Goal: Communication & Community: Answer question/provide support

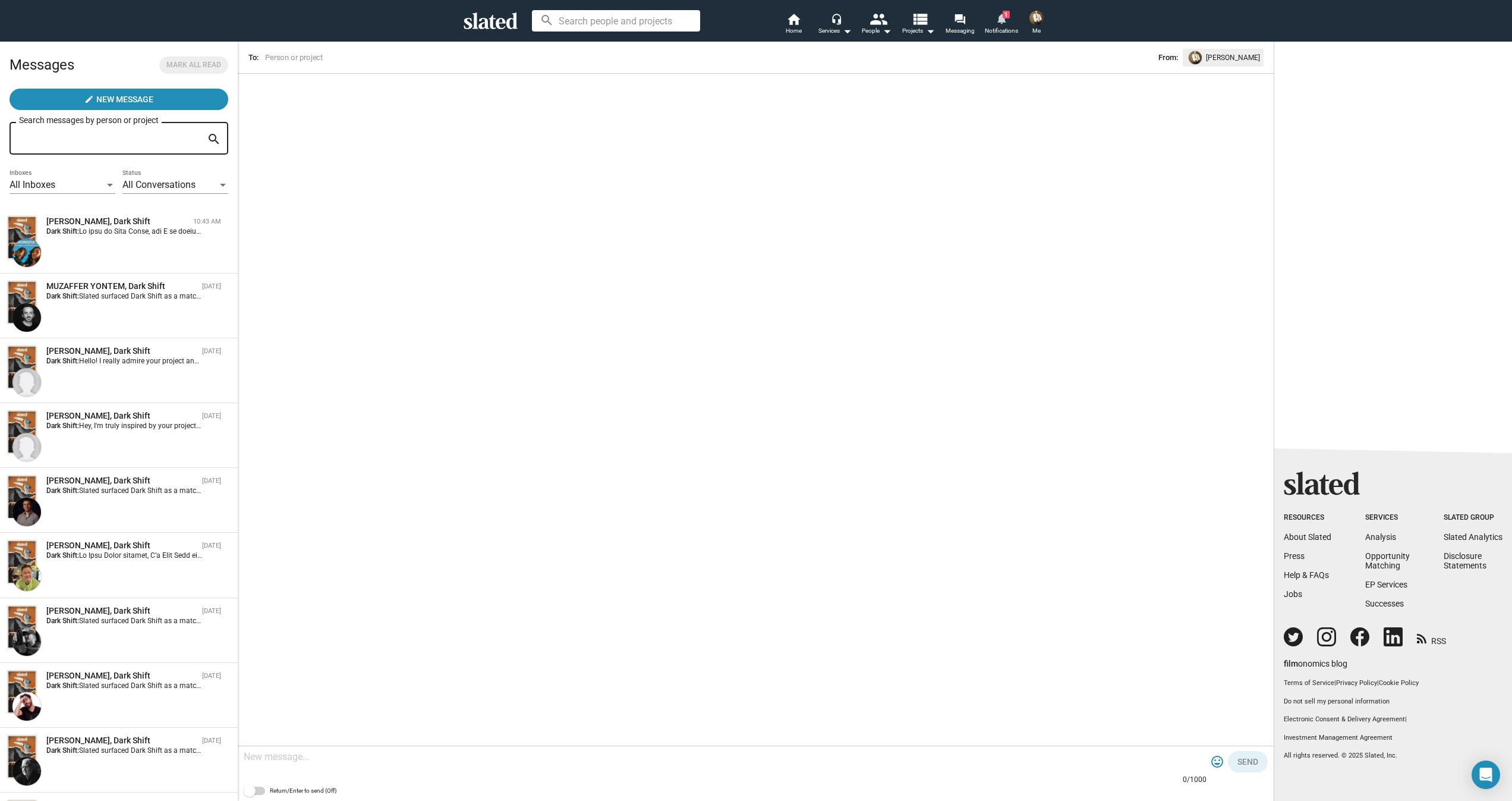
click at [1001, 23] on mat-icon "notifications" at bounding box center [1001, 18] width 11 height 11
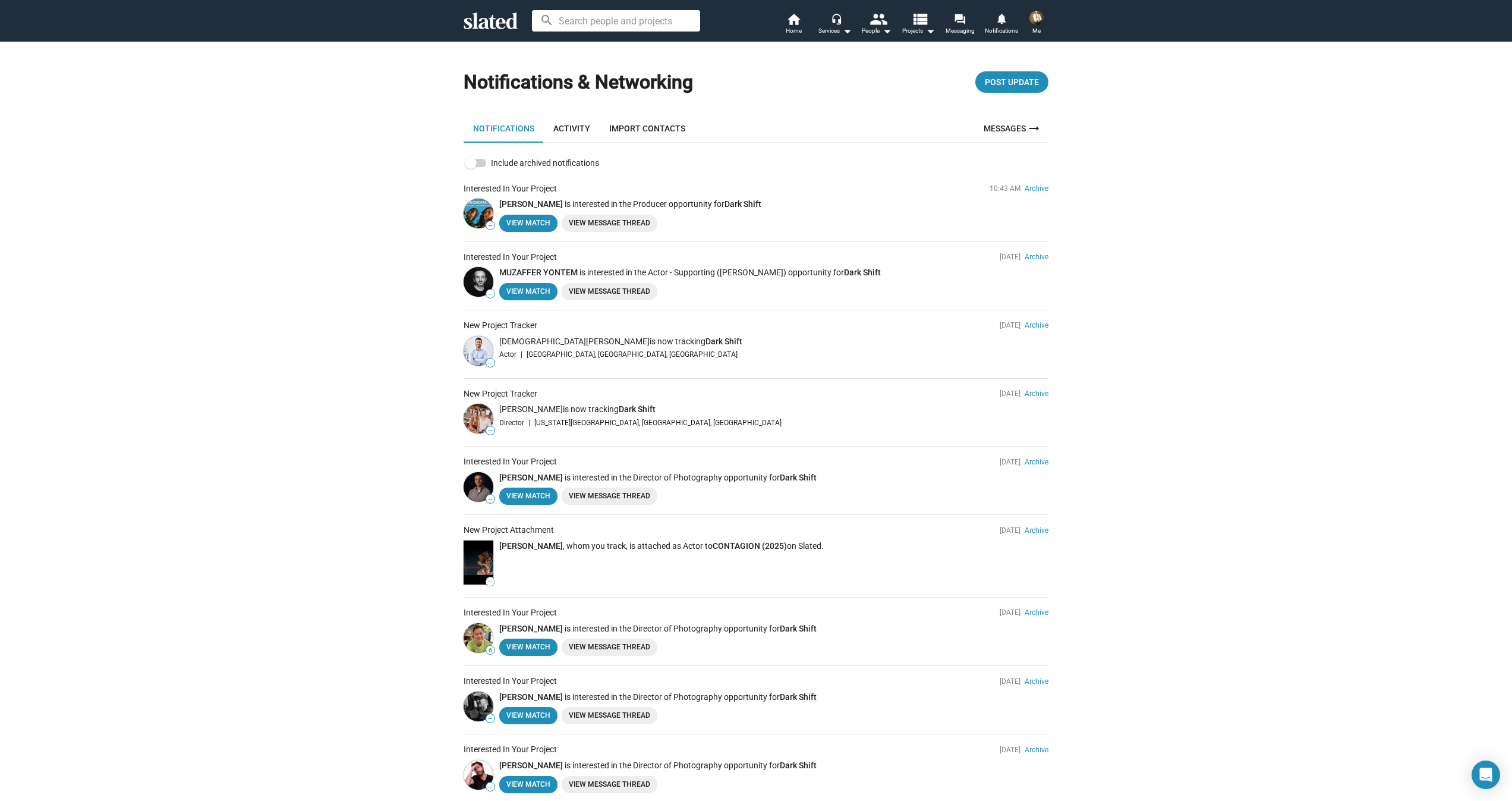
scroll to position [3, 0]
click at [510, 221] on link "View Match" at bounding box center [529, 223] width 59 height 17
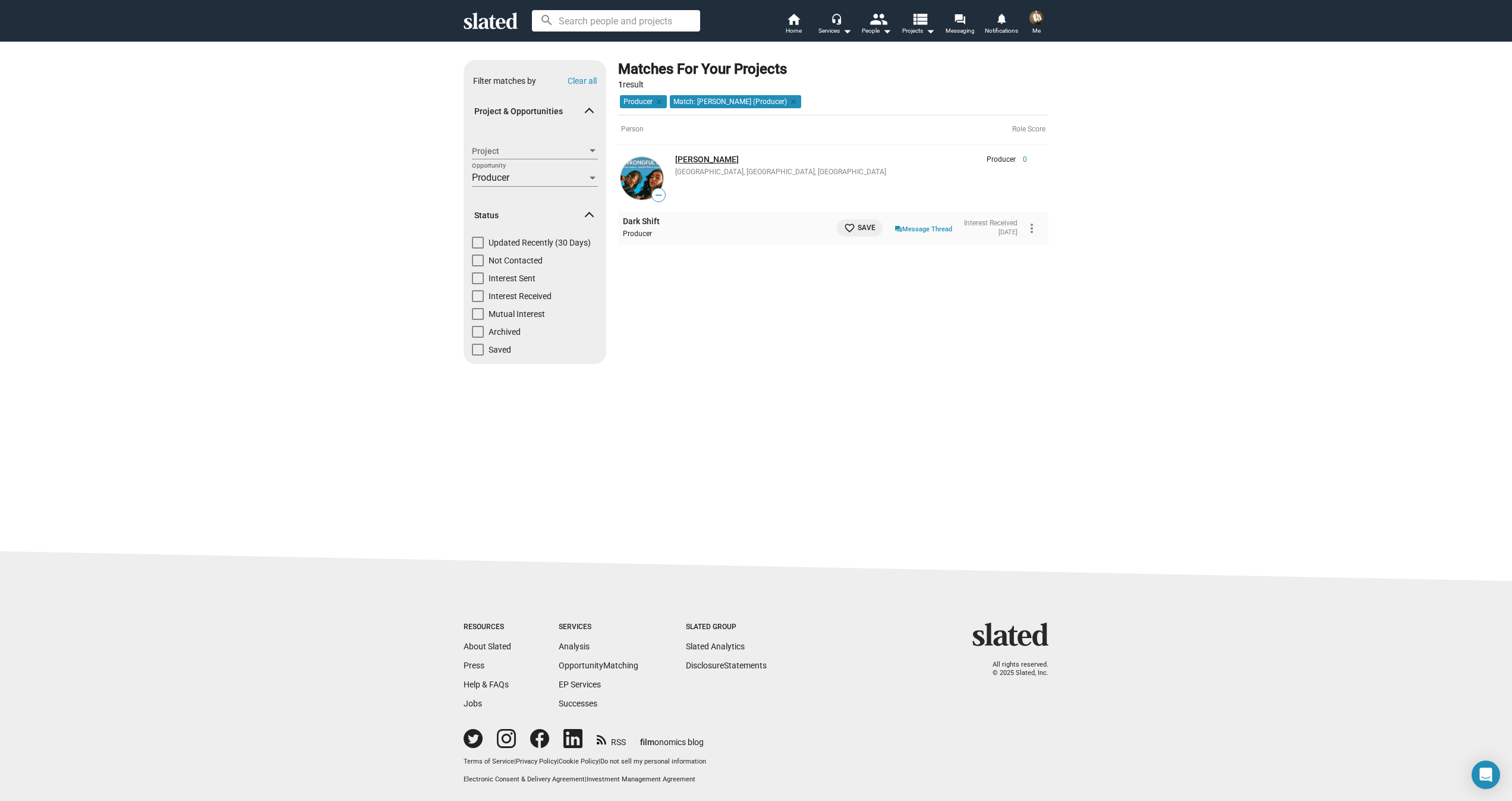
click at [688, 157] on link "[PERSON_NAME]" at bounding box center [707, 159] width 63 height 10
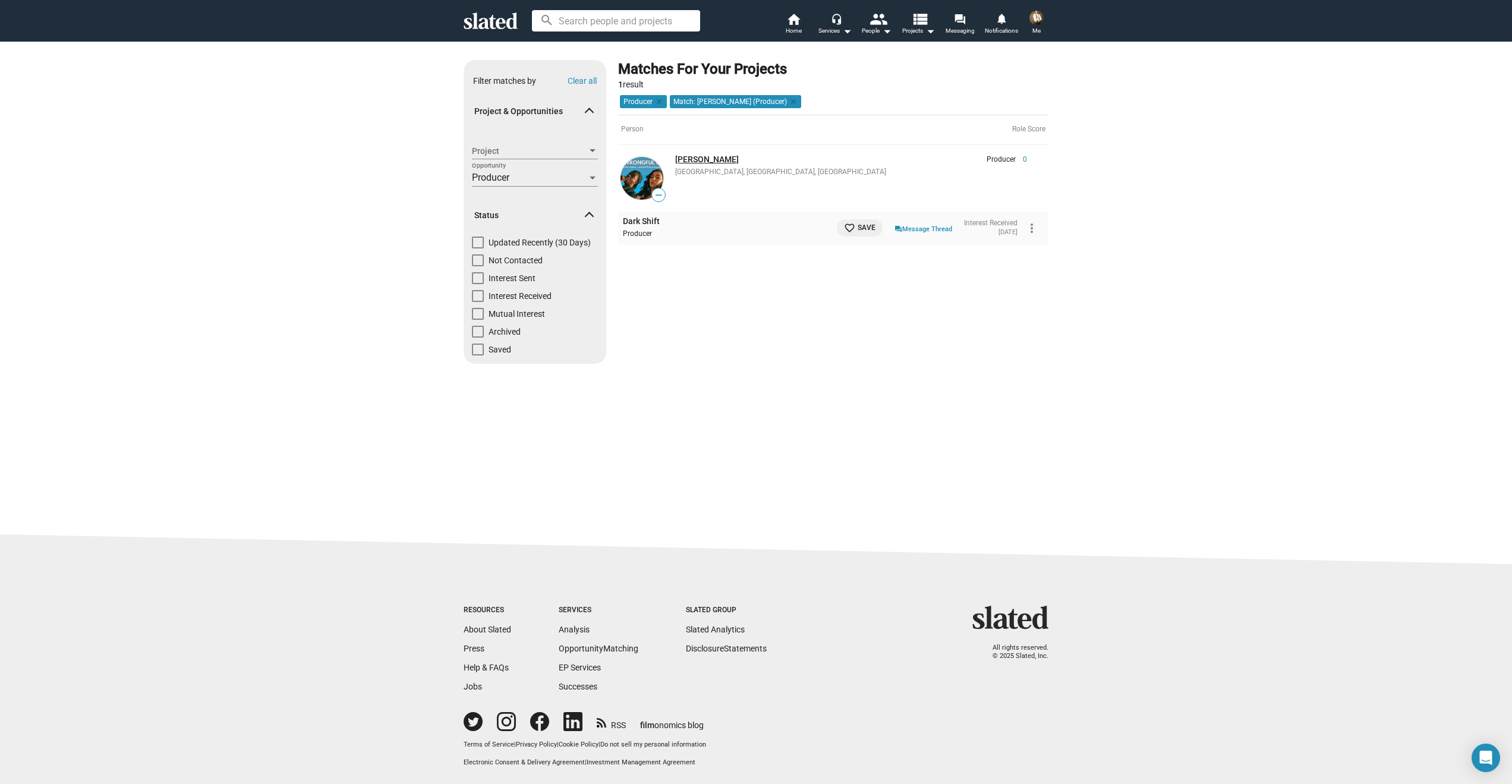
click at [700, 158] on link "[PERSON_NAME]" at bounding box center [707, 159] width 63 height 10
click at [699, 160] on link "[PERSON_NAME]" at bounding box center [707, 159] width 63 height 10
click at [958, 24] on mat-icon "forum" at bounding box center [959, 19] width 11 height 11
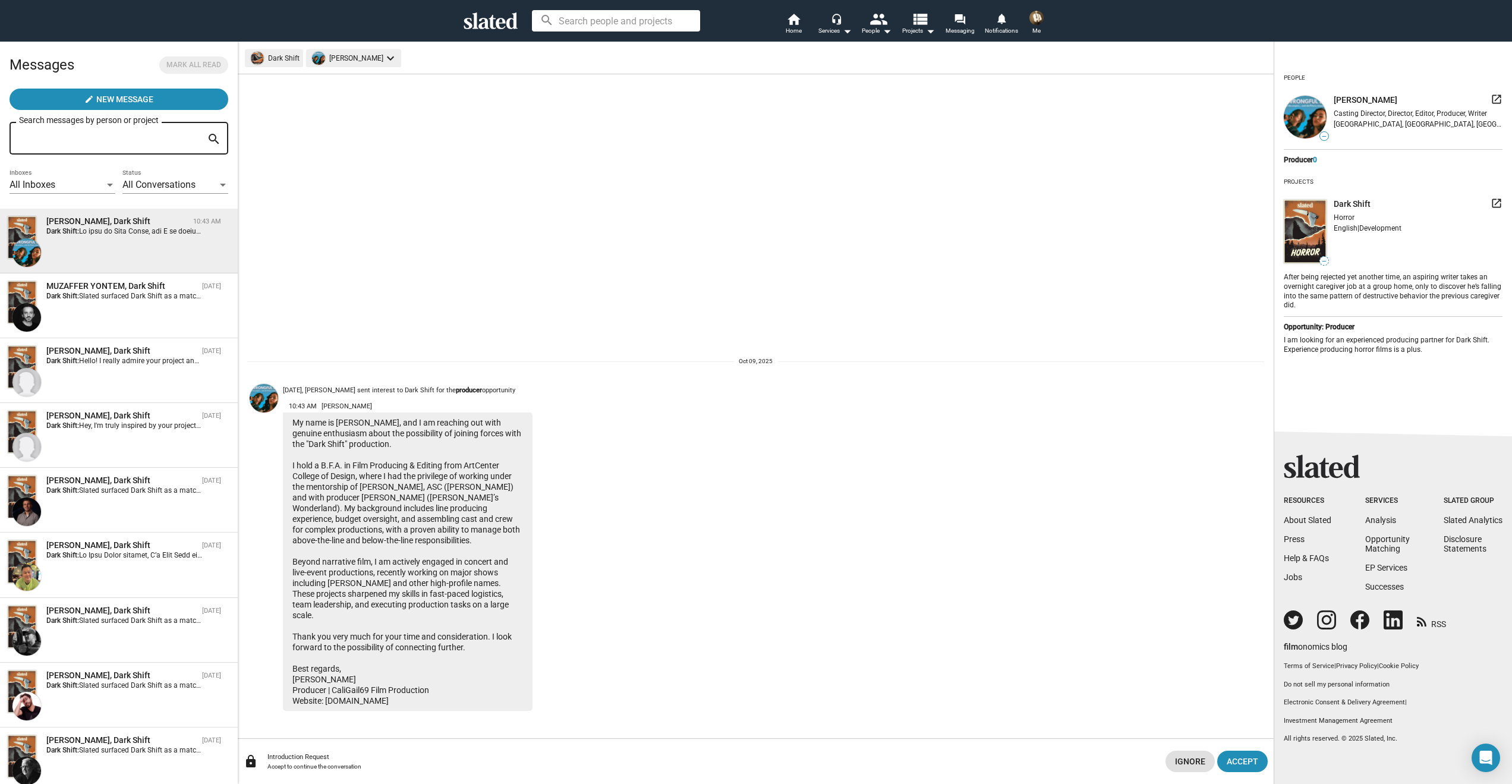
click at [480, 754] on div "Introduction Request" at bounding box center [712, 756] width 889 height 8
click at [1251, 755] on span "Accept" at bounding box center [1243, 761] width 32 height 21
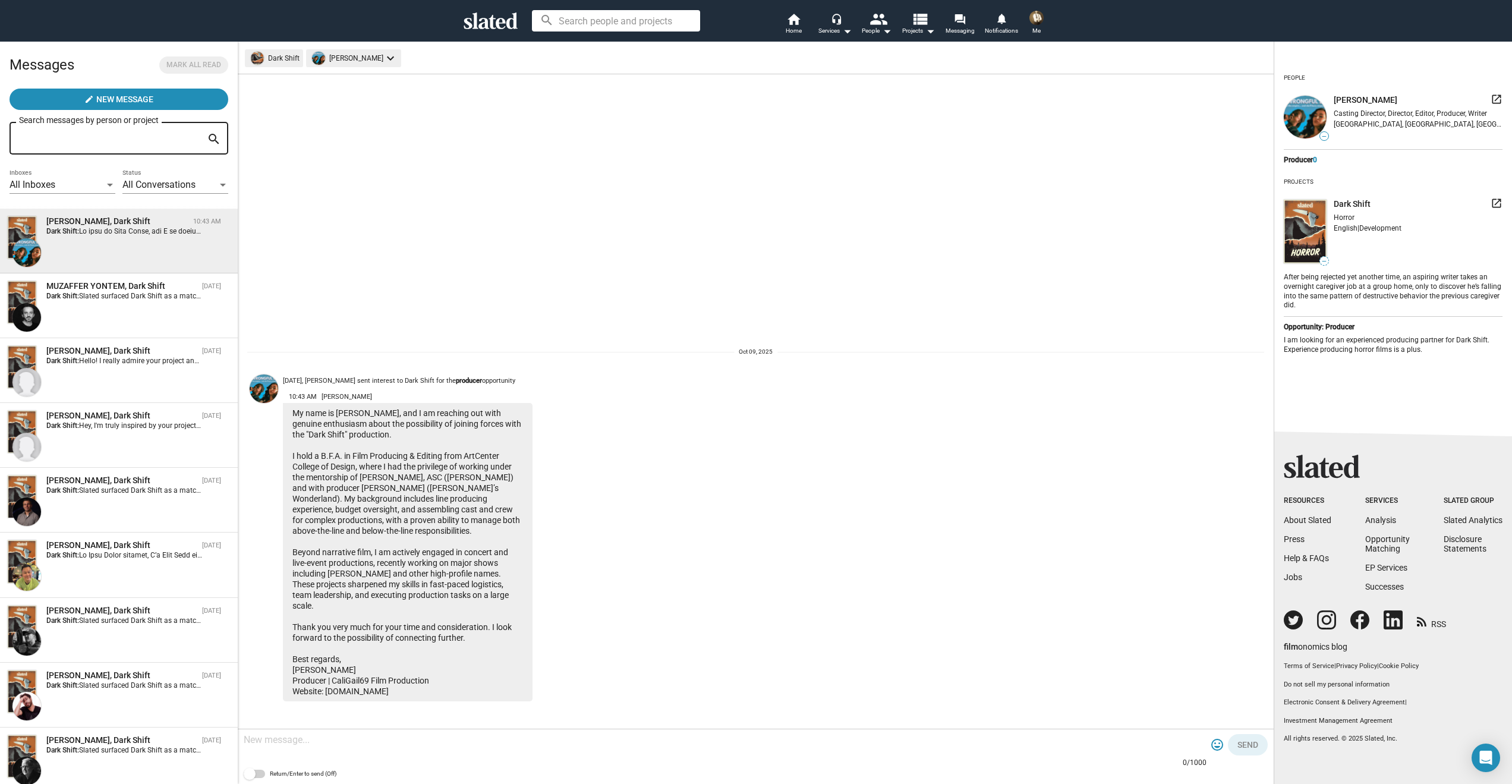
click at [289, 741] on textarea at bounding box center [725, 739] width 963 height 12
type textarea "Hi Gail, thank you for reaching out. I can send you the proof of concept traile…"
click at [1257, 747] on span "Send" at bounding box center [1248, 744] width 21 height 21
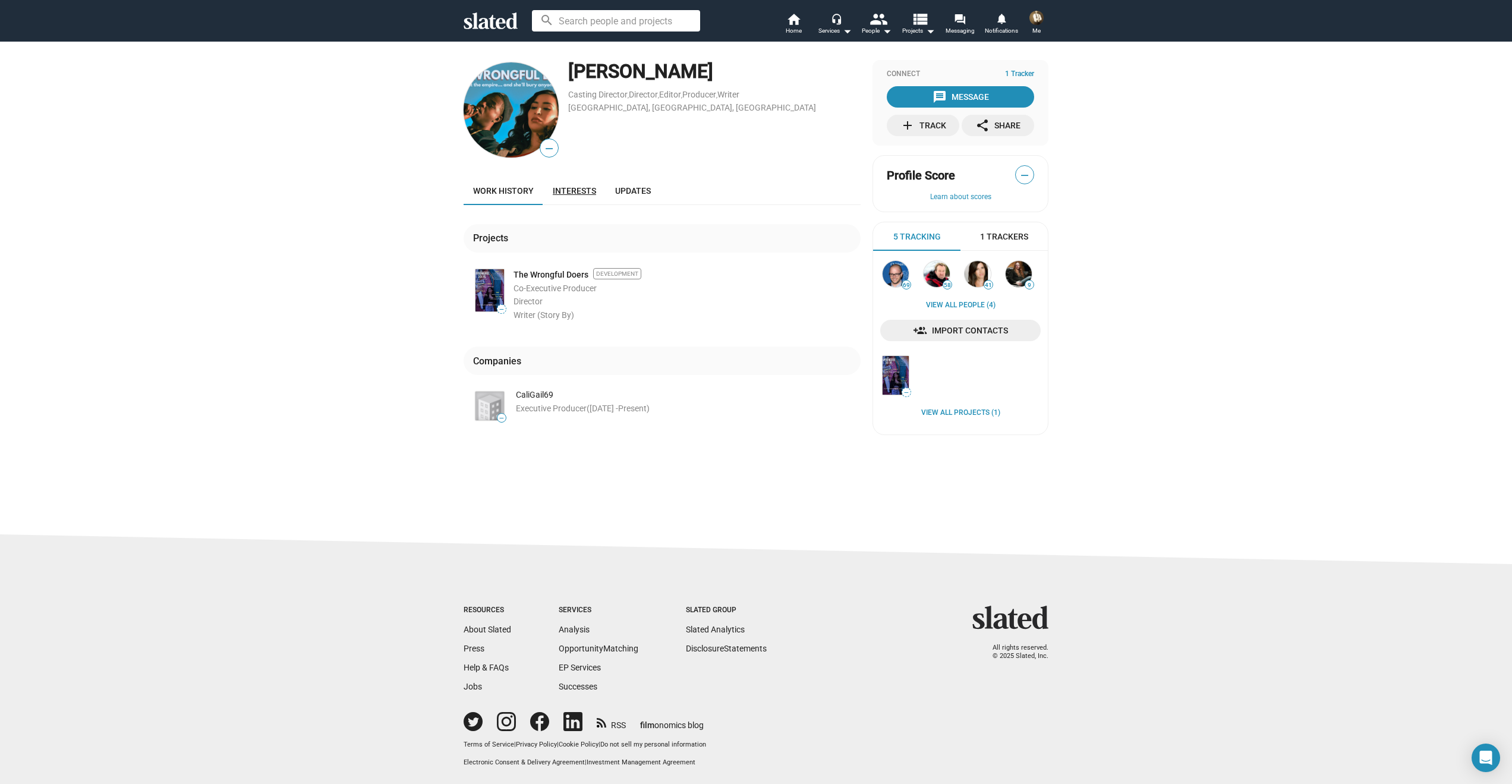
click at [582, 192] on span "Interests" at bounding box center [574, 191] width 43 height 10
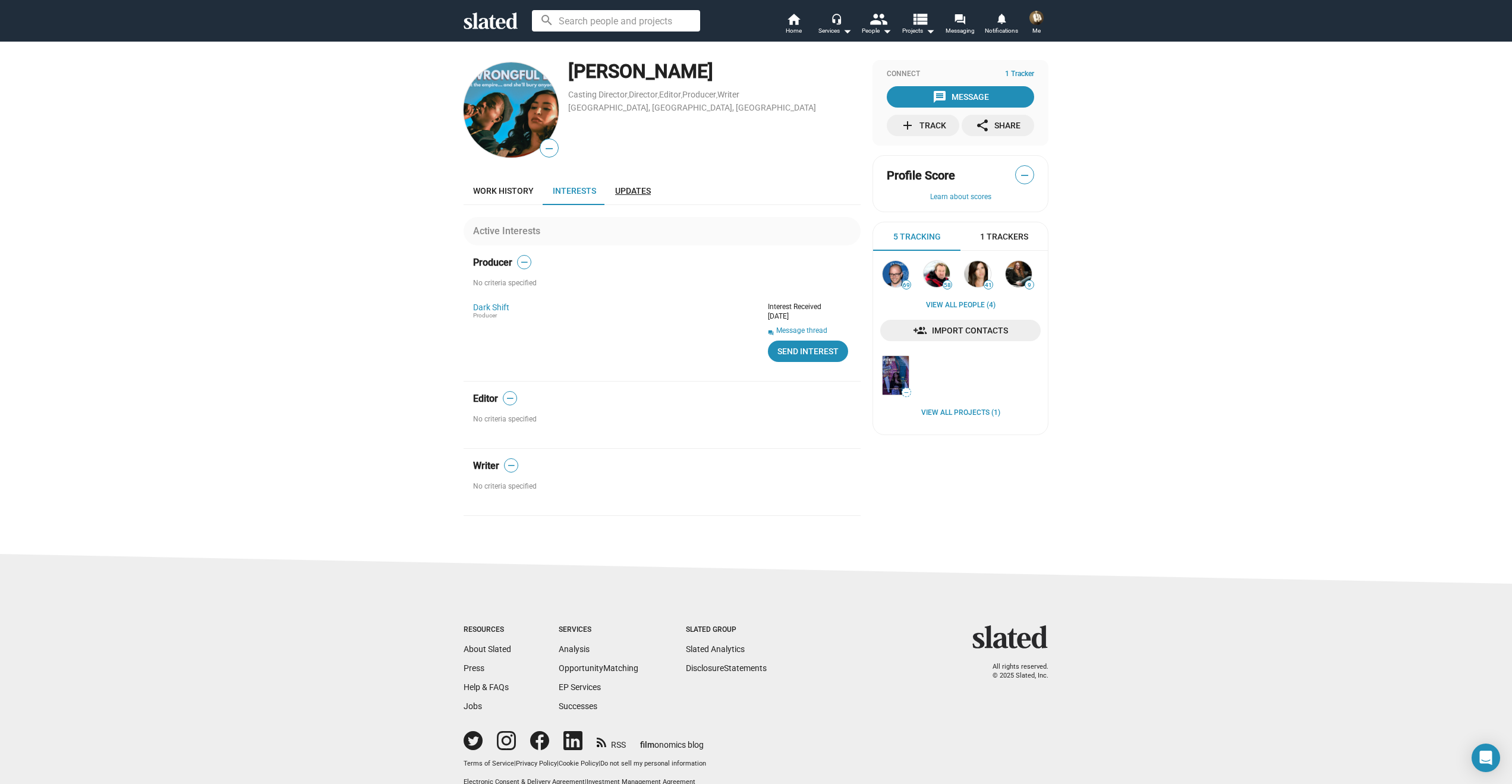
click at [627, 189] on span "Updates" at bounding box center [633, 191] width 36 height 10
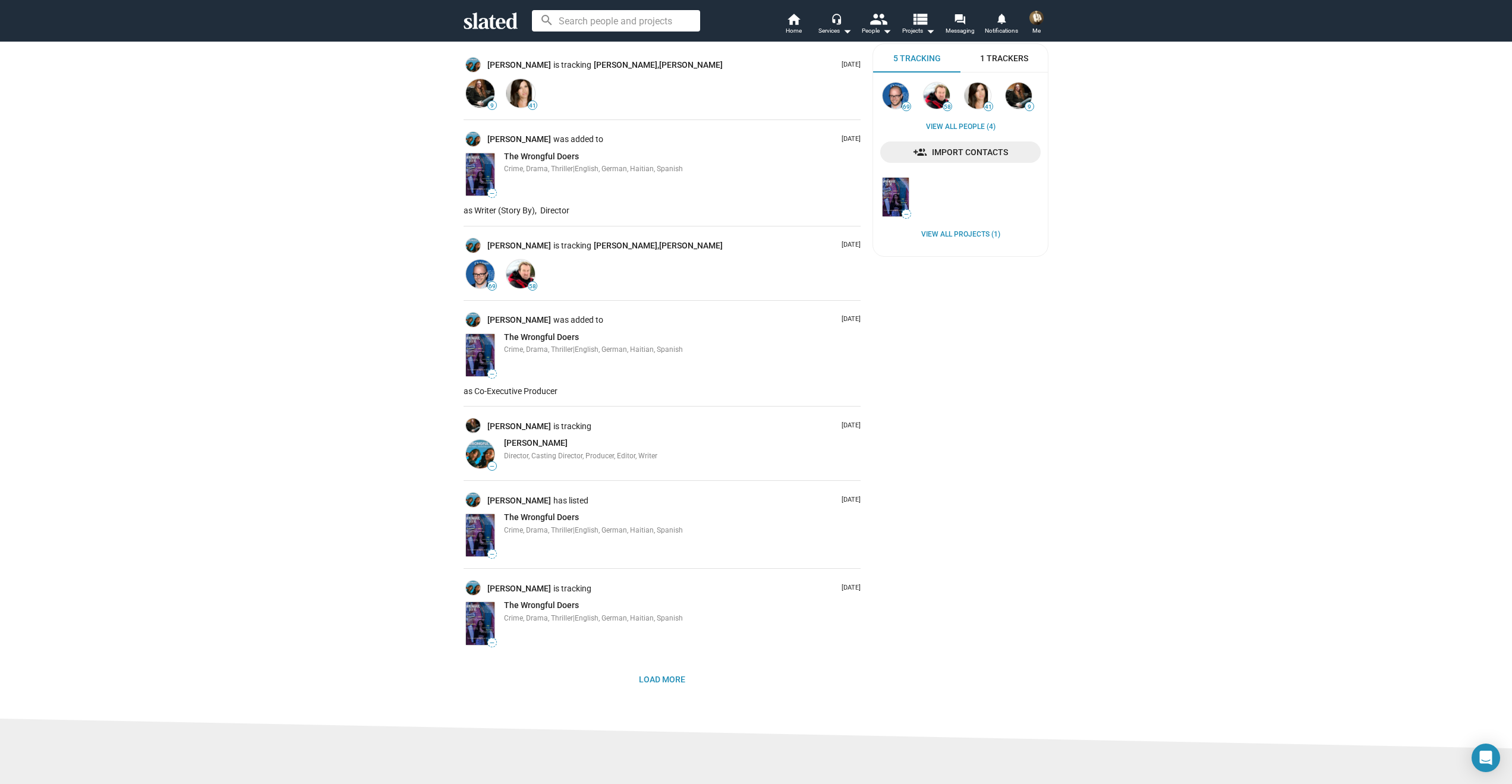
scroll to position [213, 0]
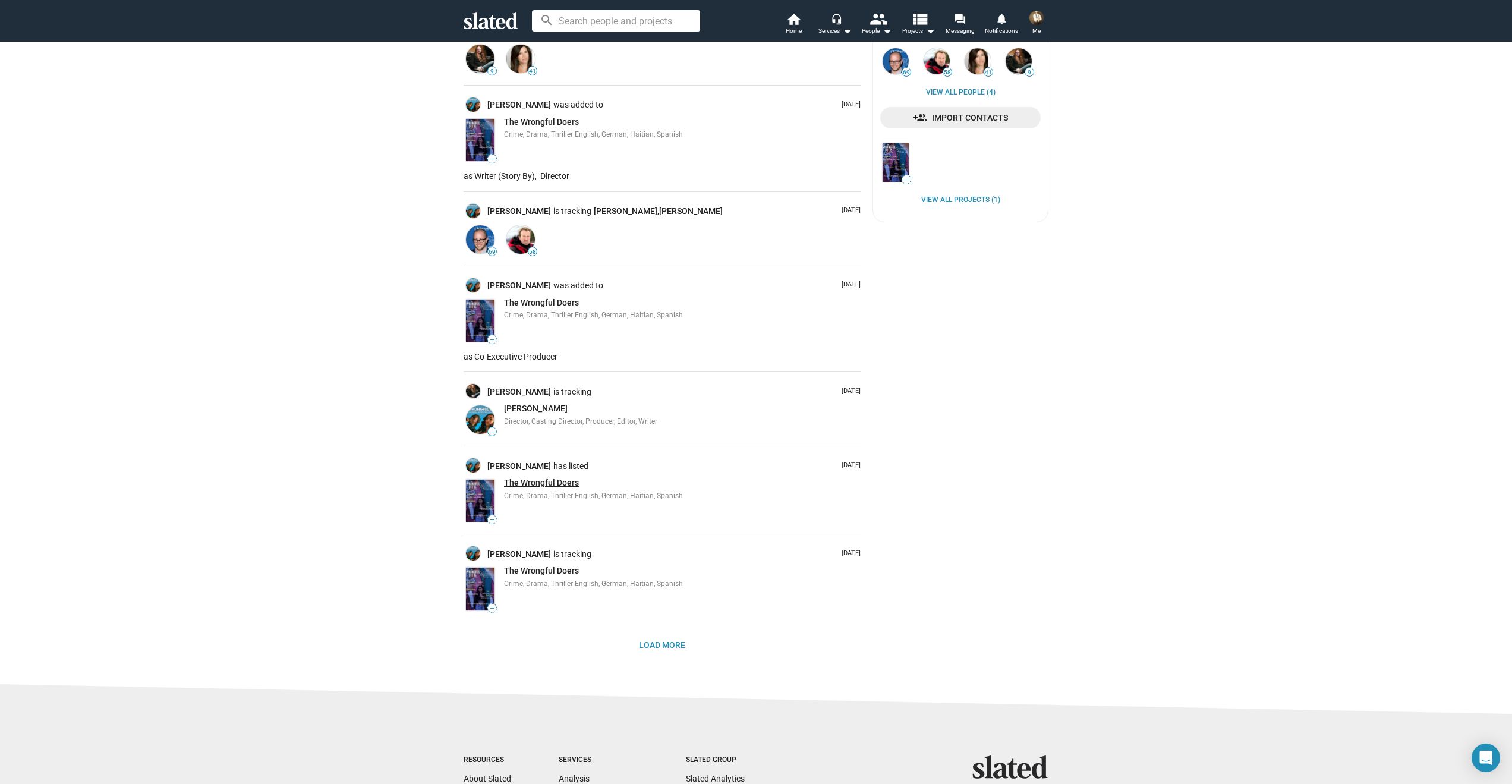
click at [555, 484] on span "The Wrongful Doers" at bounding box center [541, 483] width 75 height 10
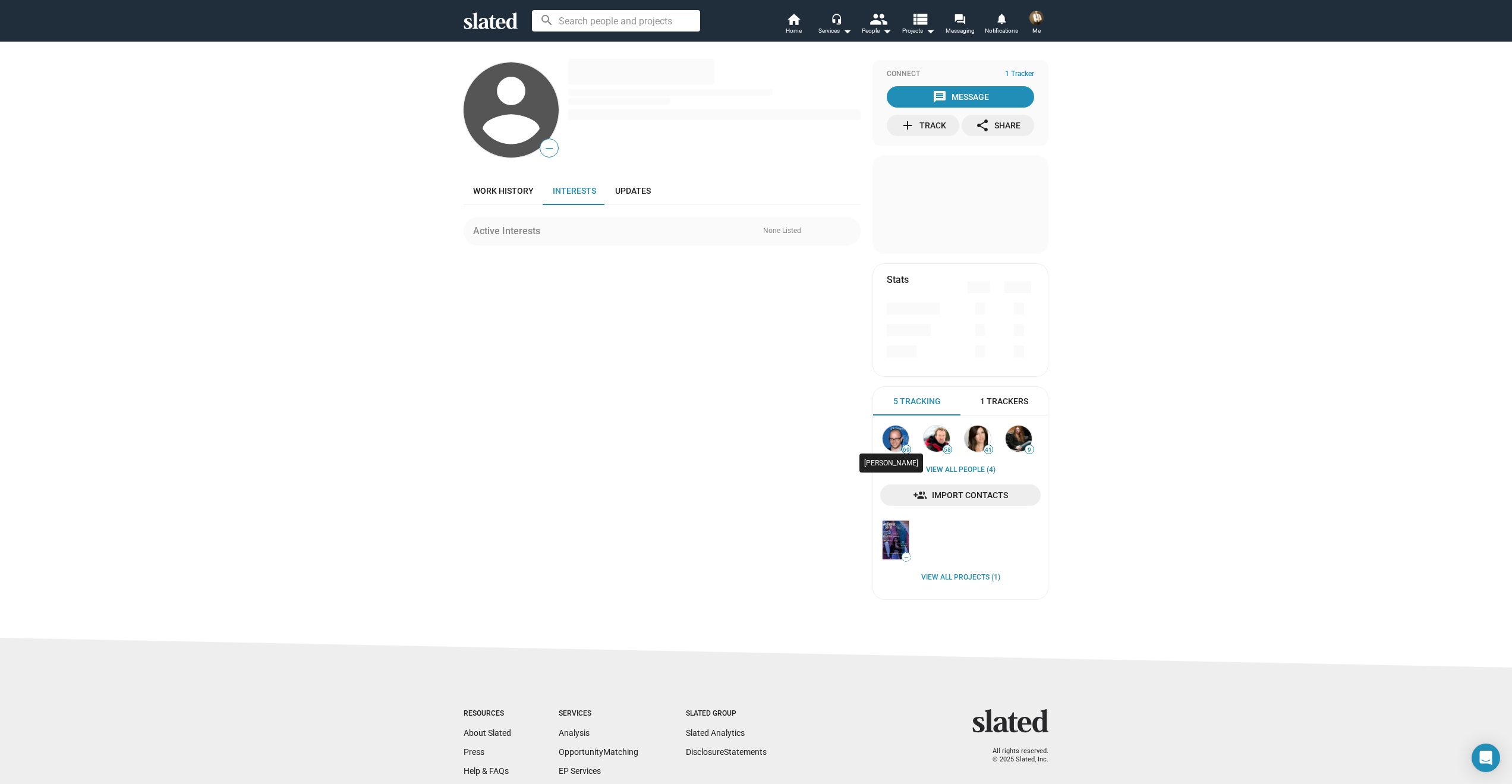
click at [884, 435] on img at bounding box center [896, 439] width 26 height 26
